Goal: Task Accomplishment & Management: Manage account settings

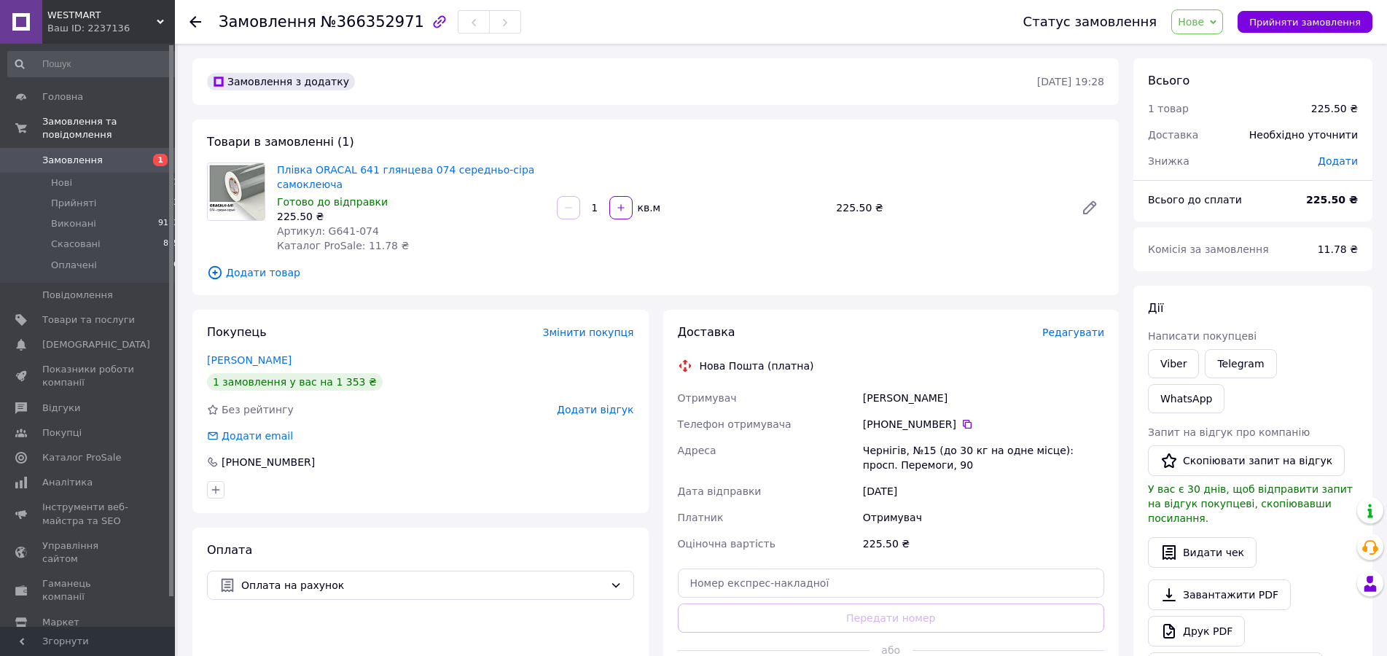
click at [1204, 22] on span "Нове" at bounding box center [1191, 22] width 26 height 12
click at [1214, 48] on li "Прийнято" at bounding box center [1205, 51] width 67 height 22
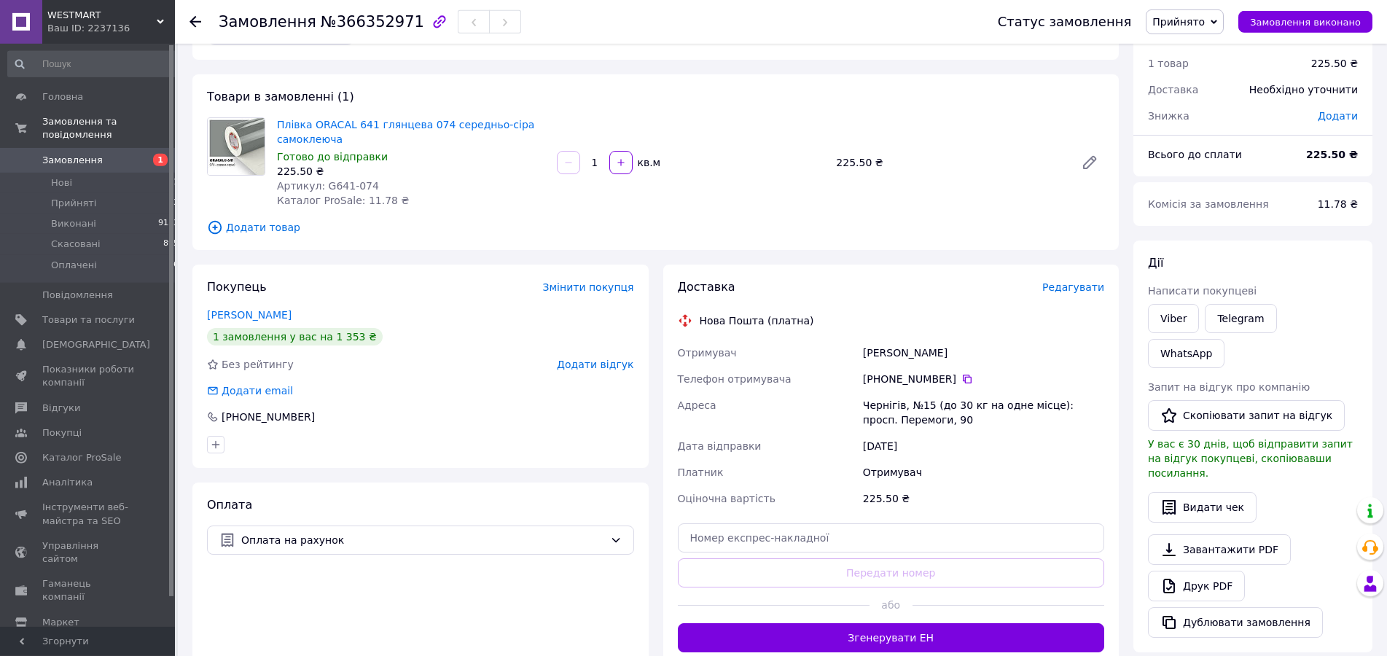
scroll to position [74, 0]
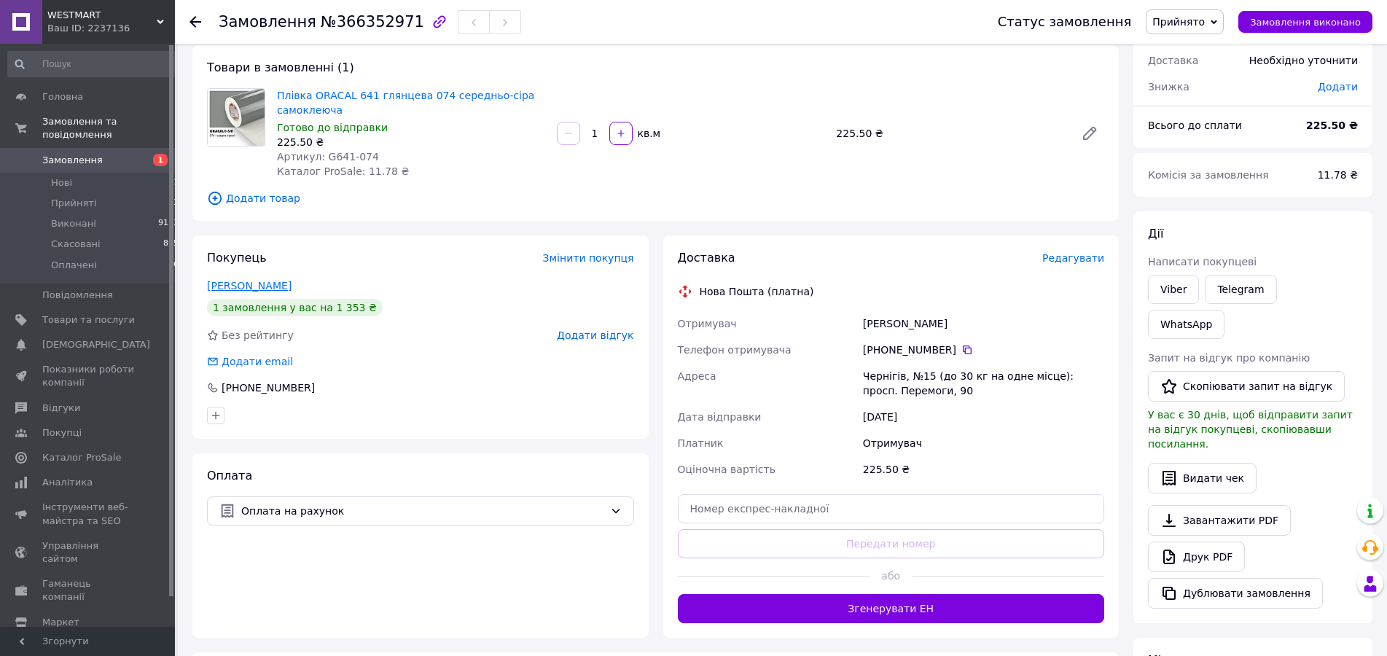
click at [227, 288] on link "Чухрай Павло" at bounding box center [249, 286] width 85 height 12
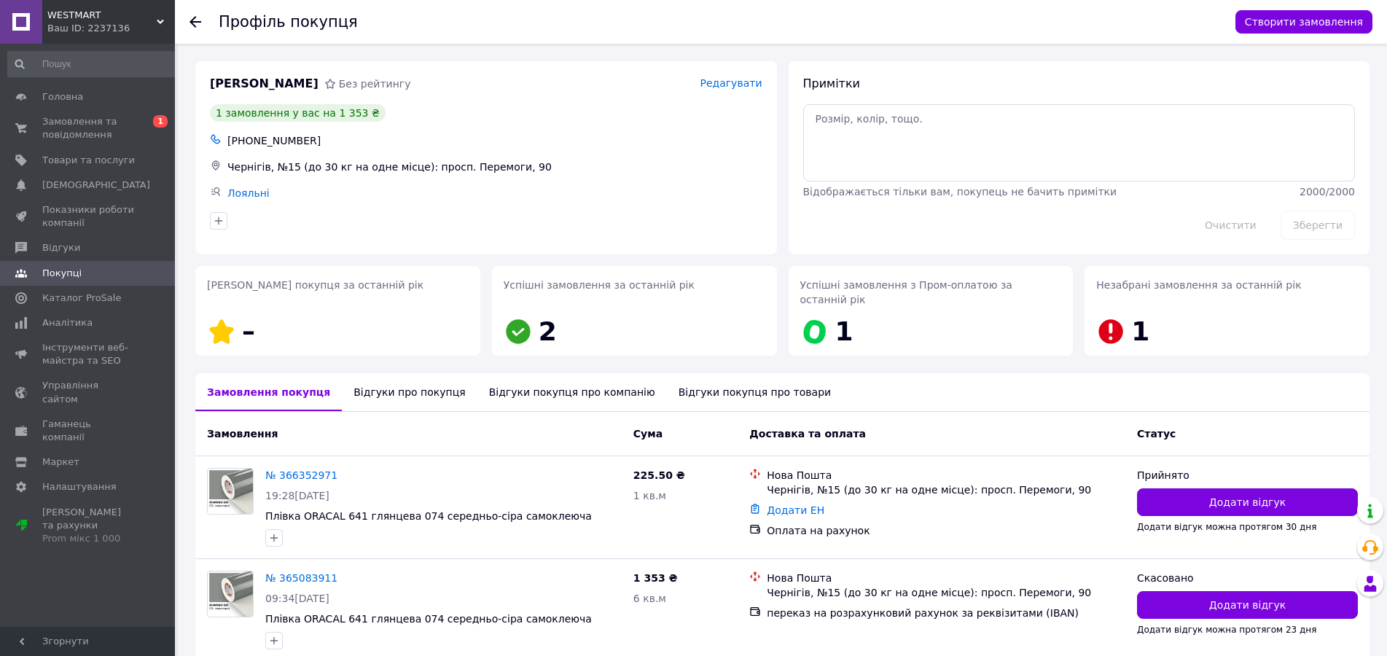
click at [378, 376] on div "Відгуки про покупця" at bounding box center [409, 392] width 135 height 38
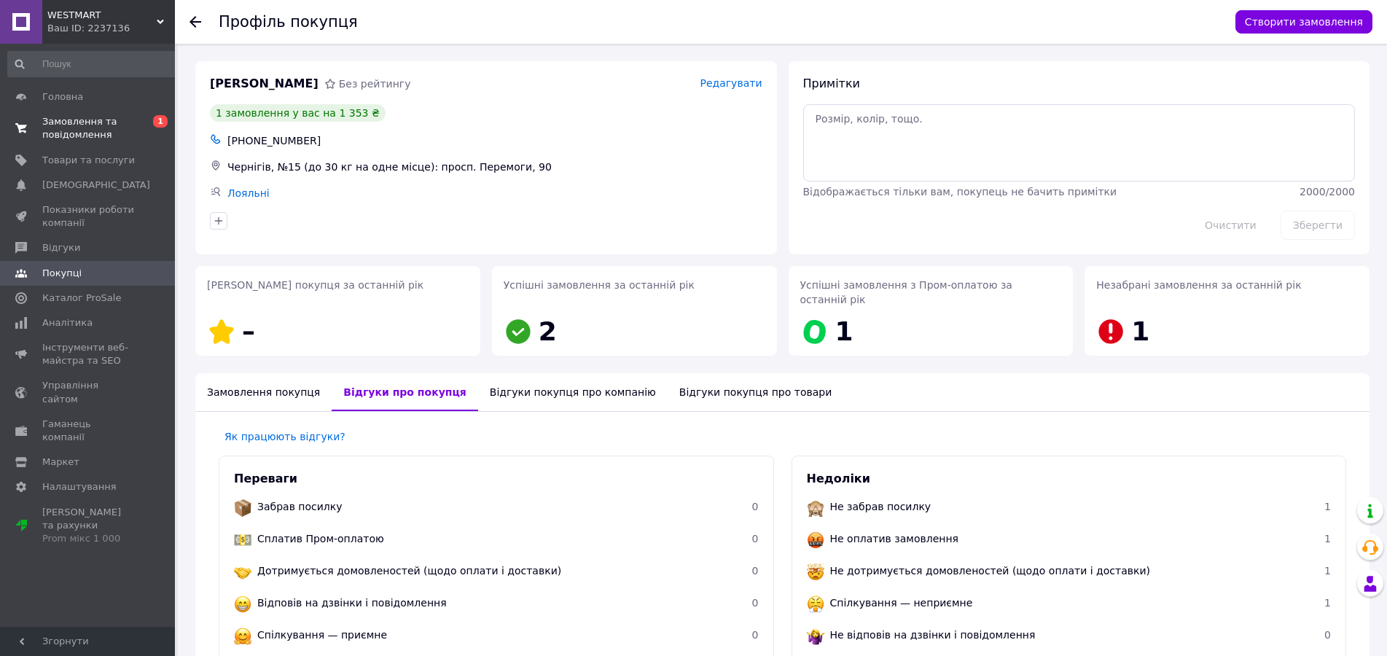
click at [63, 125] on span "Замовлення та повідомлення" at bounding box center [88, 128] width 93 height 26
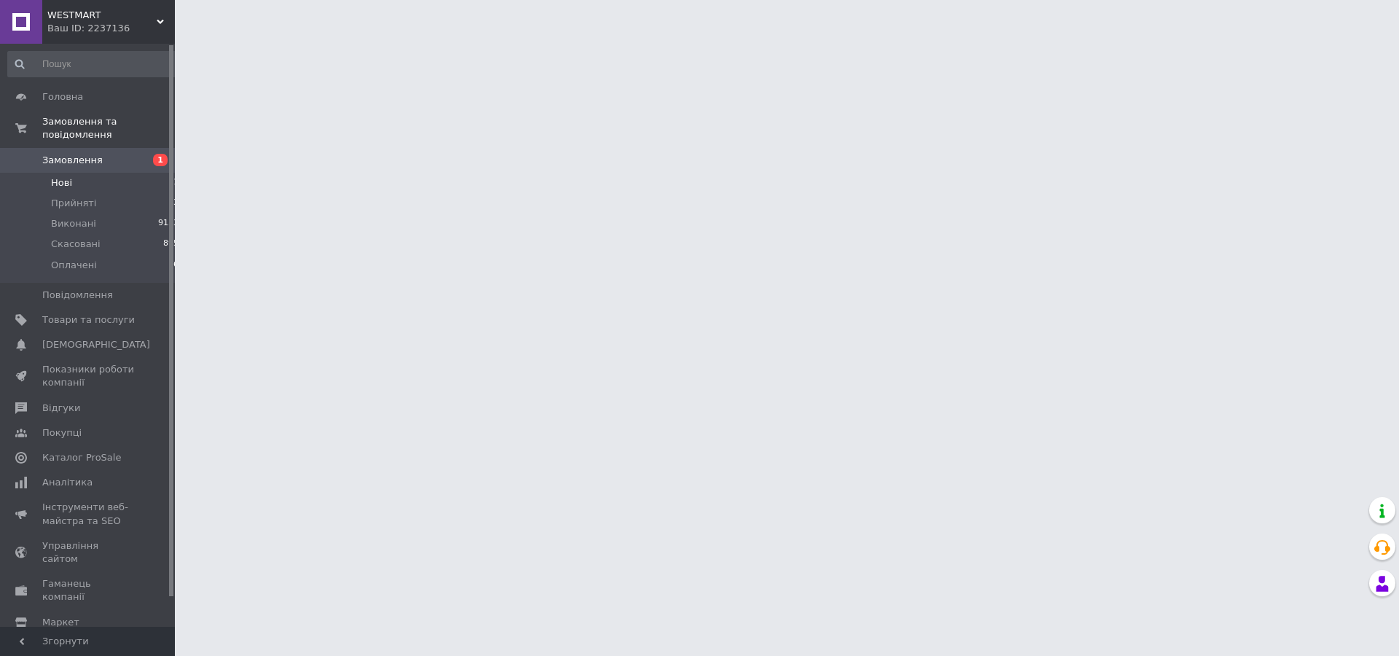
click at [60, 176] on span "Нові" at bounding box center [61, 182] width 21 height 13
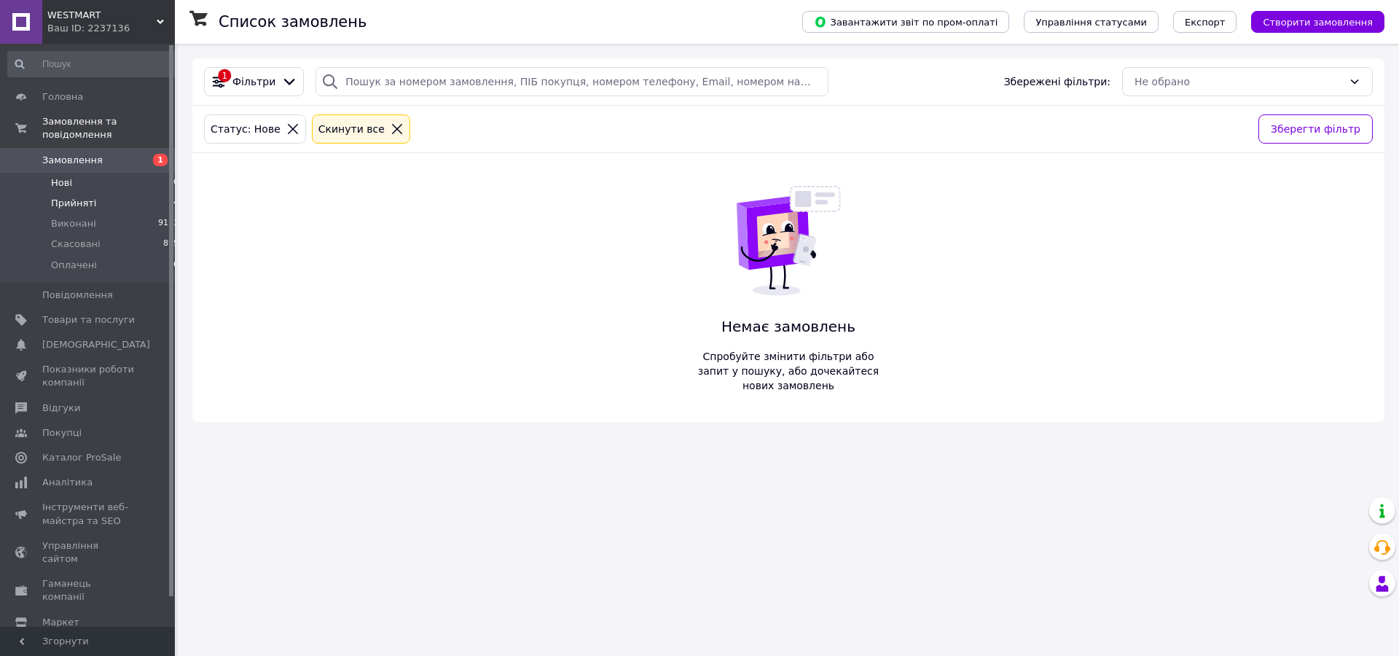
click at [60, 197] on span "Прийняті" at bounding box center [73, 203] width 45 height 13
